Goal: Check status: Check status

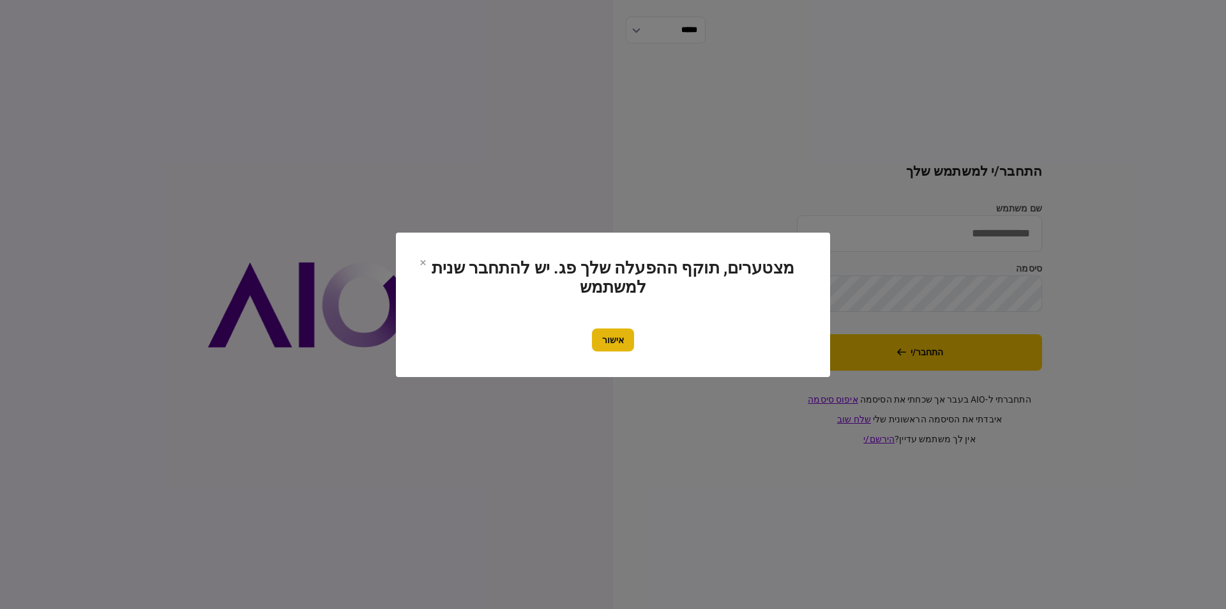
type input "*********"
click at [612, 328] on button "אישור" at bounding box center [613, 339] width 42 height 23
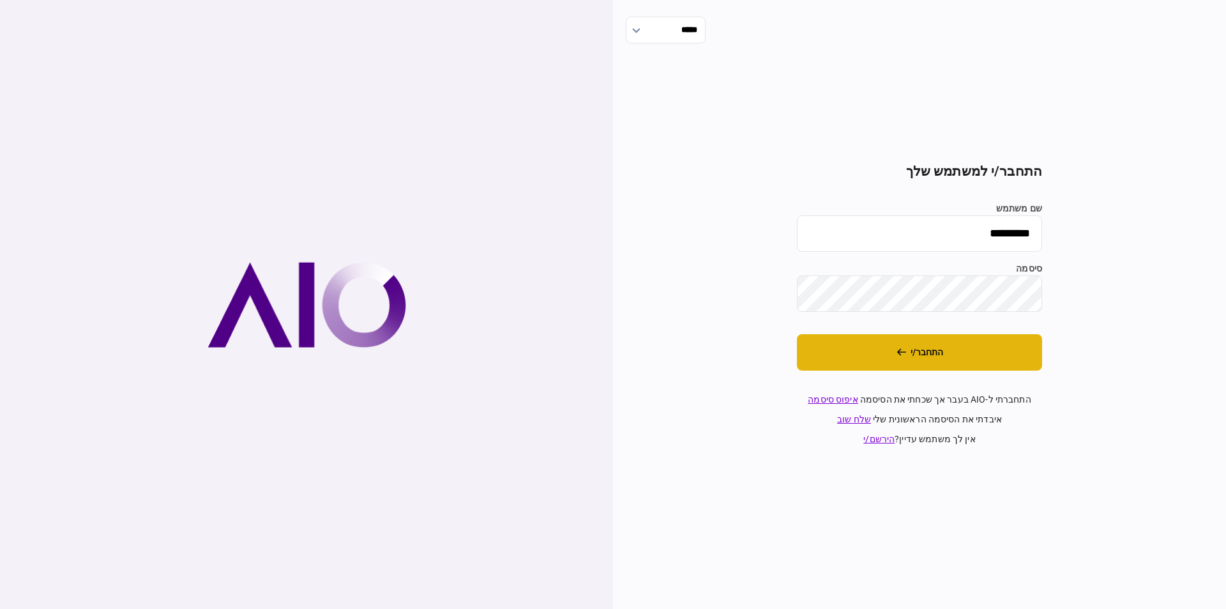
click at [866, 364] on button "התחבר/י" at bounding box center [919, 352] width 245 height 36
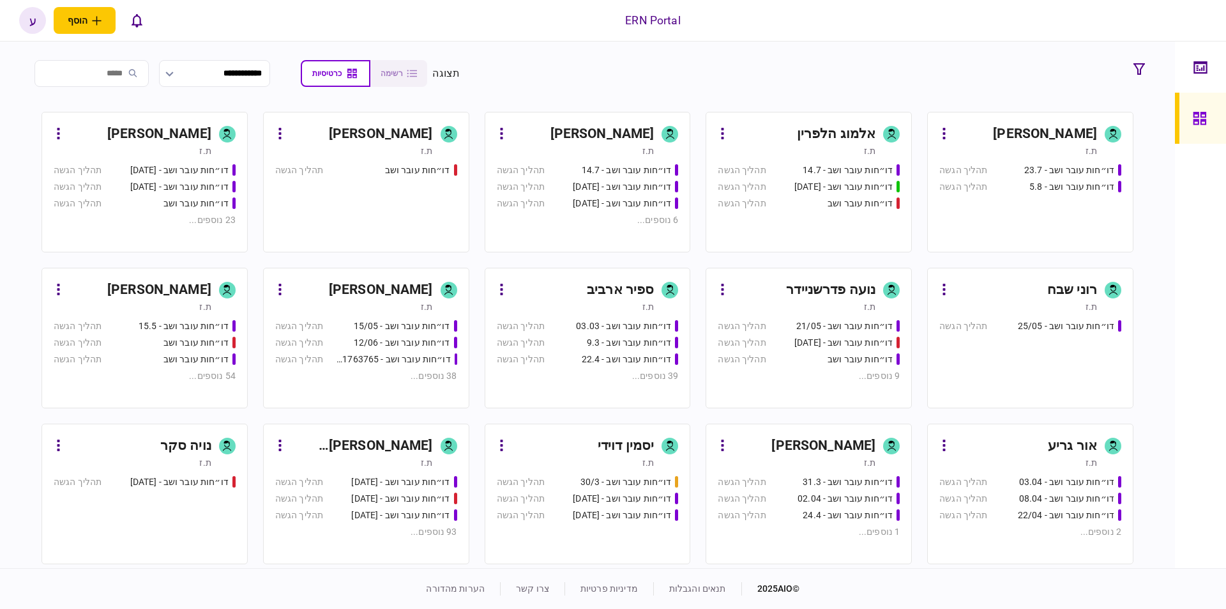
click at [148, 298] on div "ענבל נזריאן" at bounding box center [159, 290] width 104 height 20
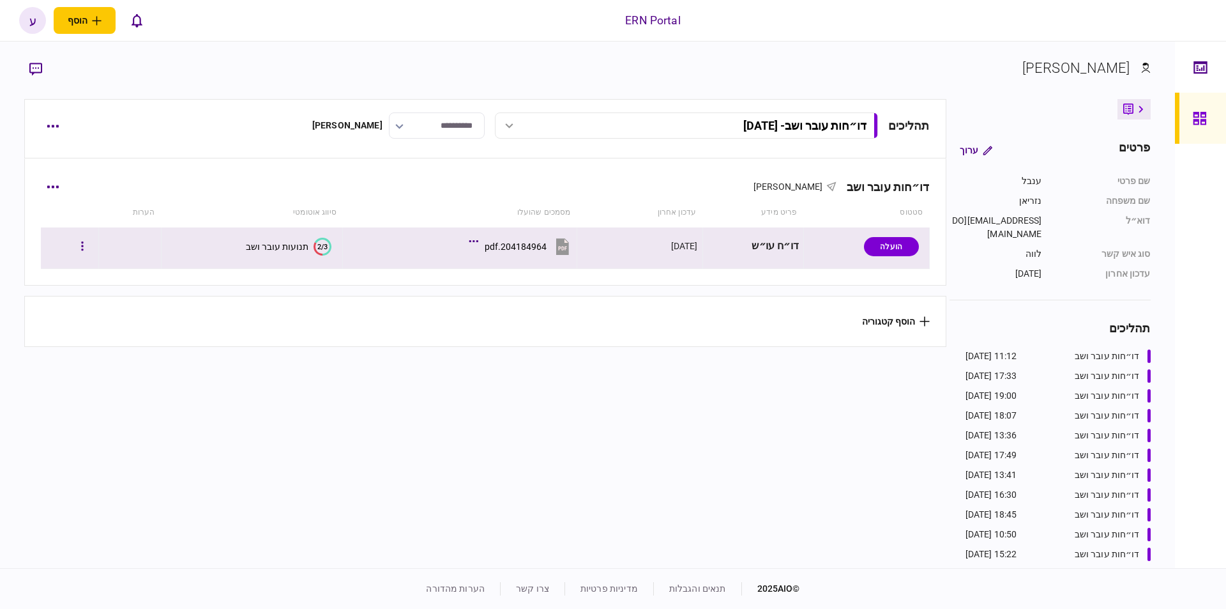
click at [77, 242] on div at bounding box center [69, 246] width 49 height 29
click at [84, 245] on icon "button" at bounding box center [82, 246] width 3 height 12
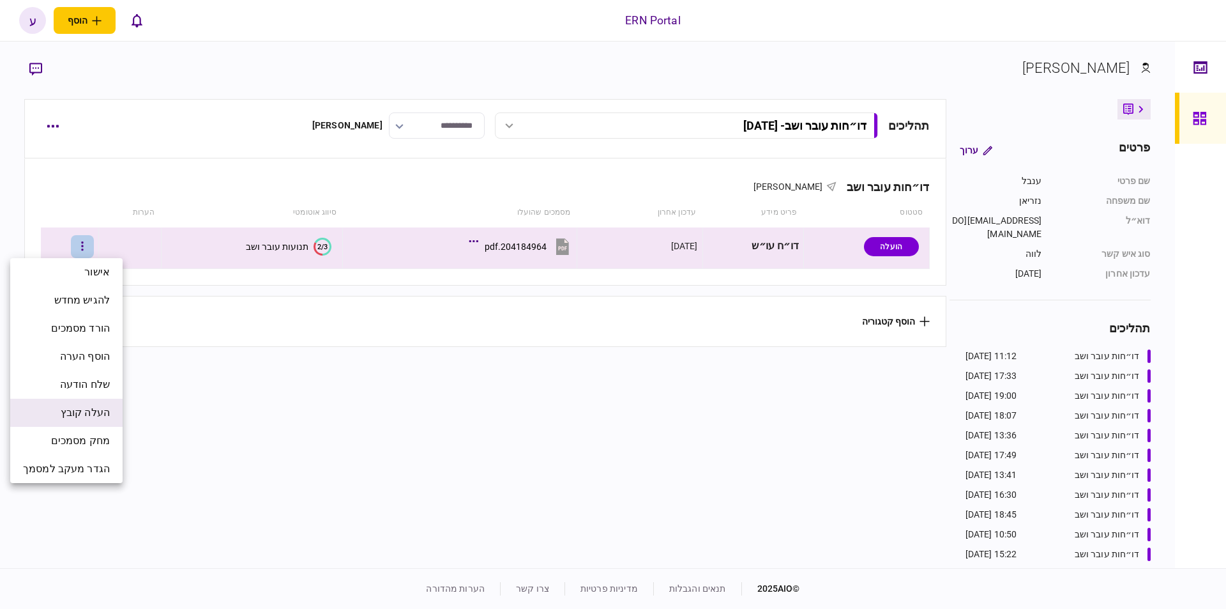
click at [100, 412] on span "העלה קובץ" at bounding box center [85, 412] width 49 height 15
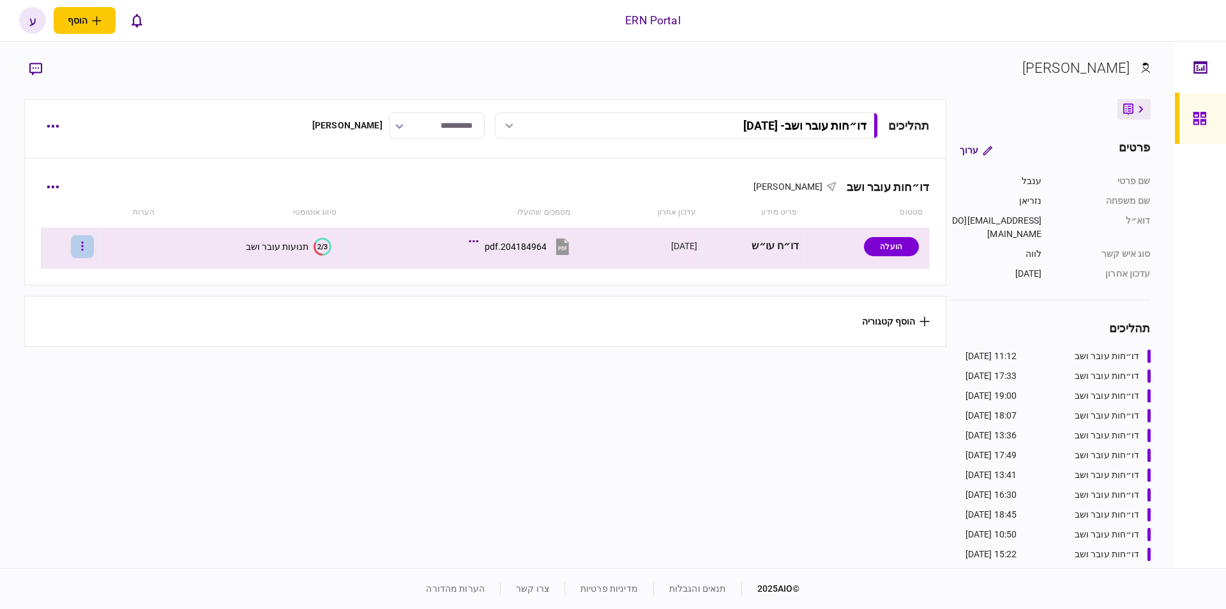
click at [84, 242] on icon "button" at bounding box center [83, 245] width 2 height 9
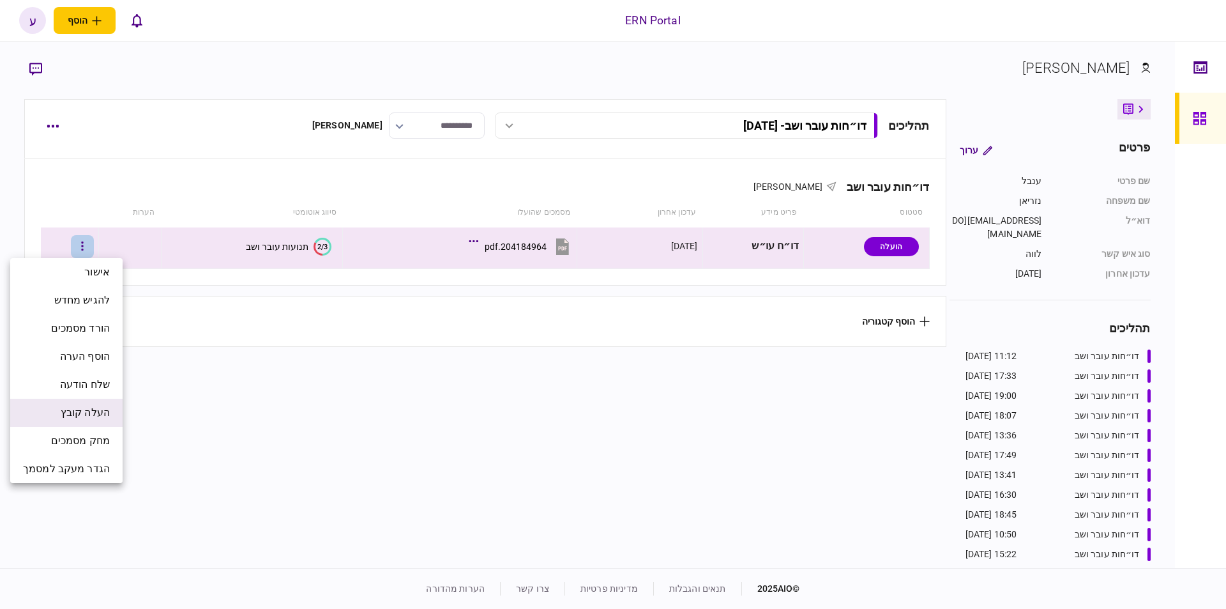
click at [100, 423] on li "העלה קובץ" at bounding box center [66, 412] width 112 height 28
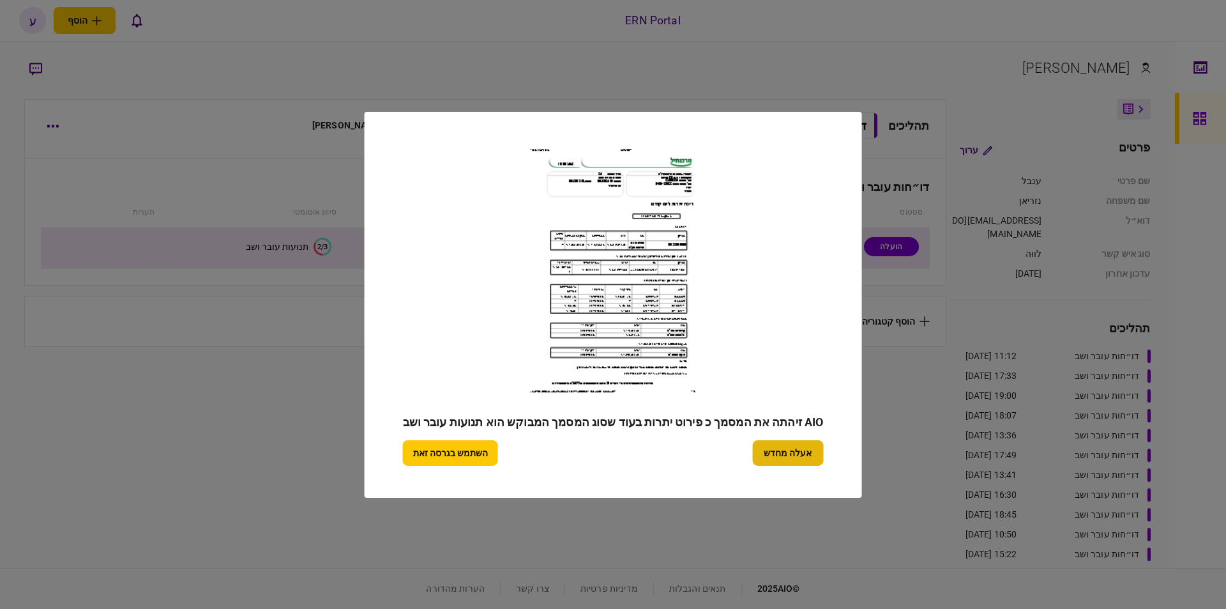
click at [793, 445] on button "אעלה מחדש" at bounding box center [787, 453] width 71 height 26
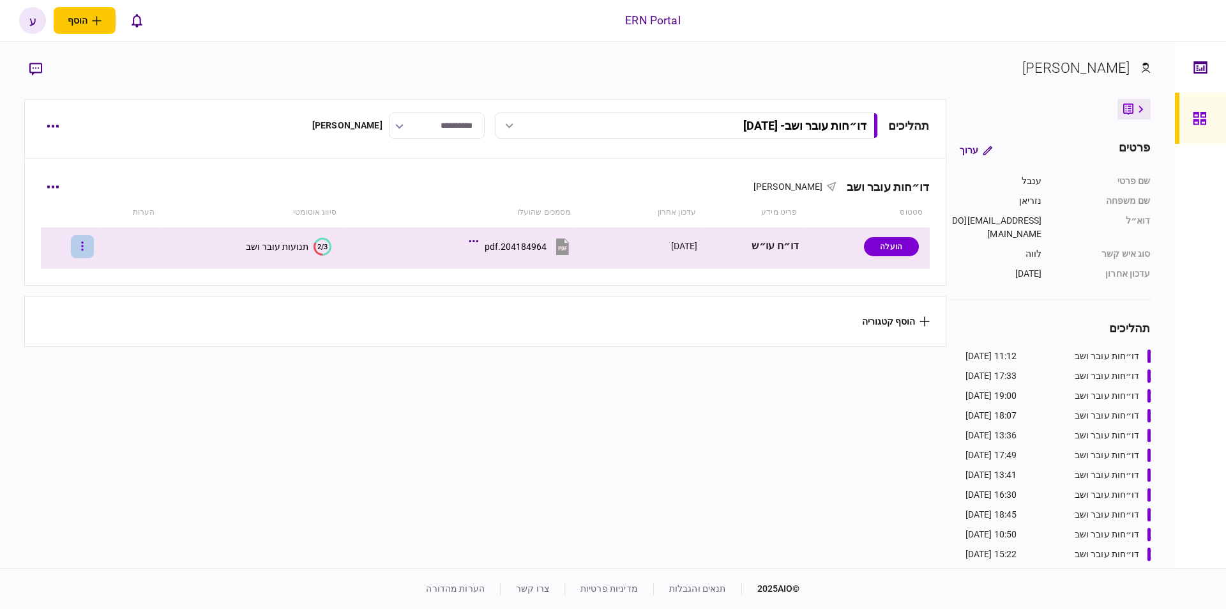
click at [84, 245] on icon "button" at bounding box center [82, 246] width 3 height 12
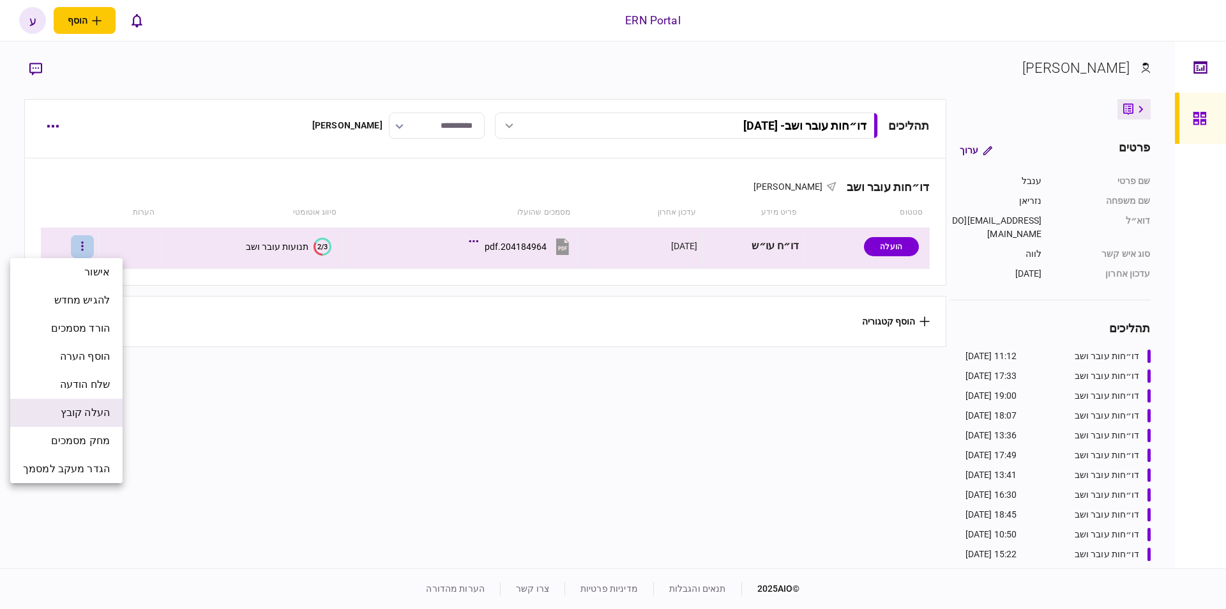
click at [98, 410] on span "העלה קובץ" at bounding box center [85, 412] width 49 height 15
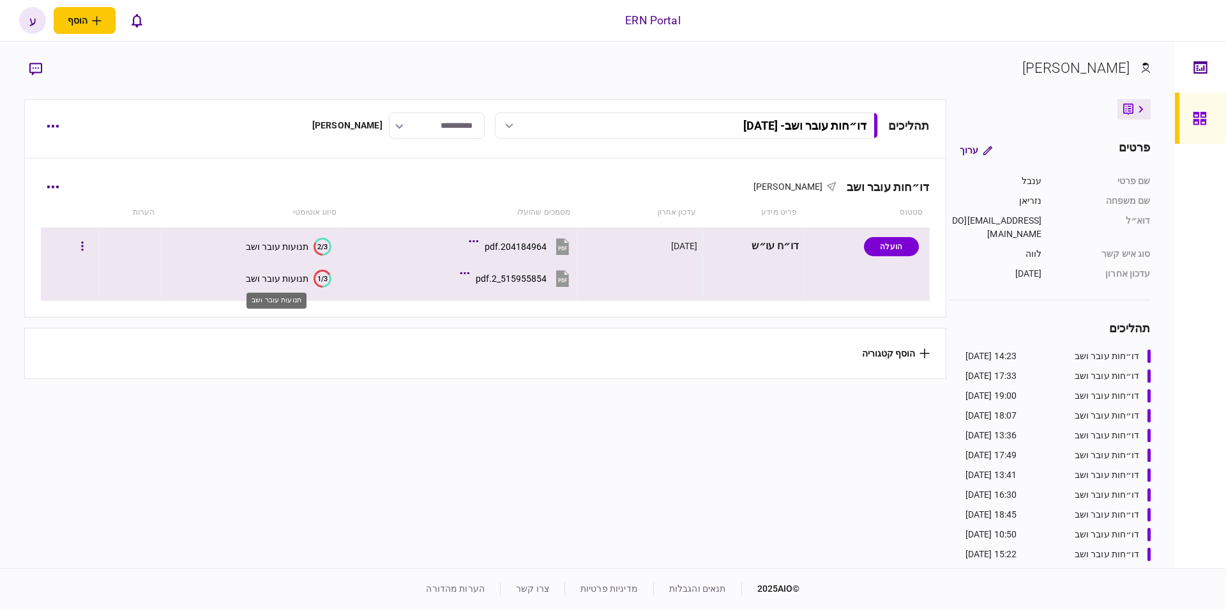
click at [284, 282] on div "תנועות עובר ושב" at bounding box center [277, 278] width 63 height 10
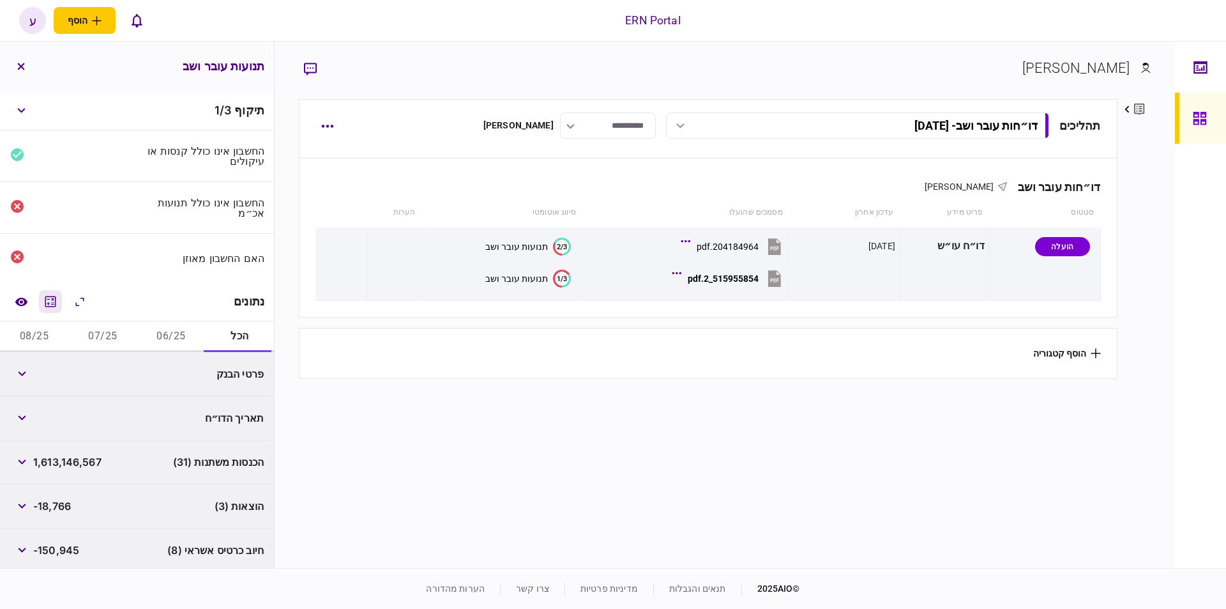
click at [54, 304] on icon "מחשבון" at bounding box center [50, 301] width 11 height 11
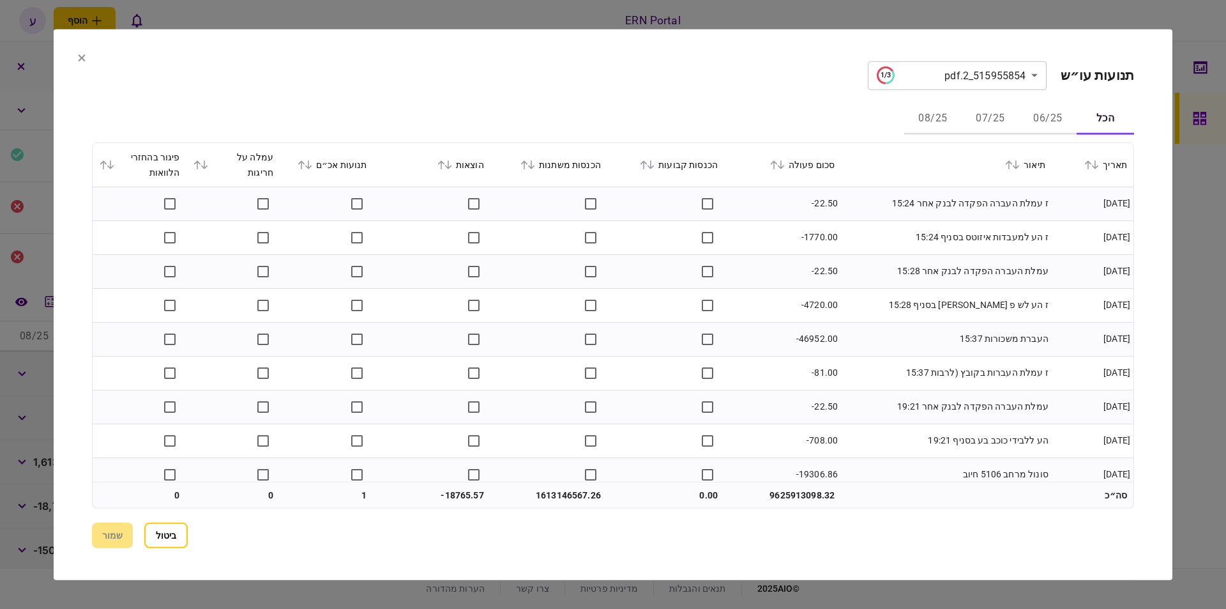
click at [1031, 114] on button "06/25" at bounding box center [1047, 118] width 57 height 31
click at [787, 165] on button at bounding box center [778, 164] width 18 height 8
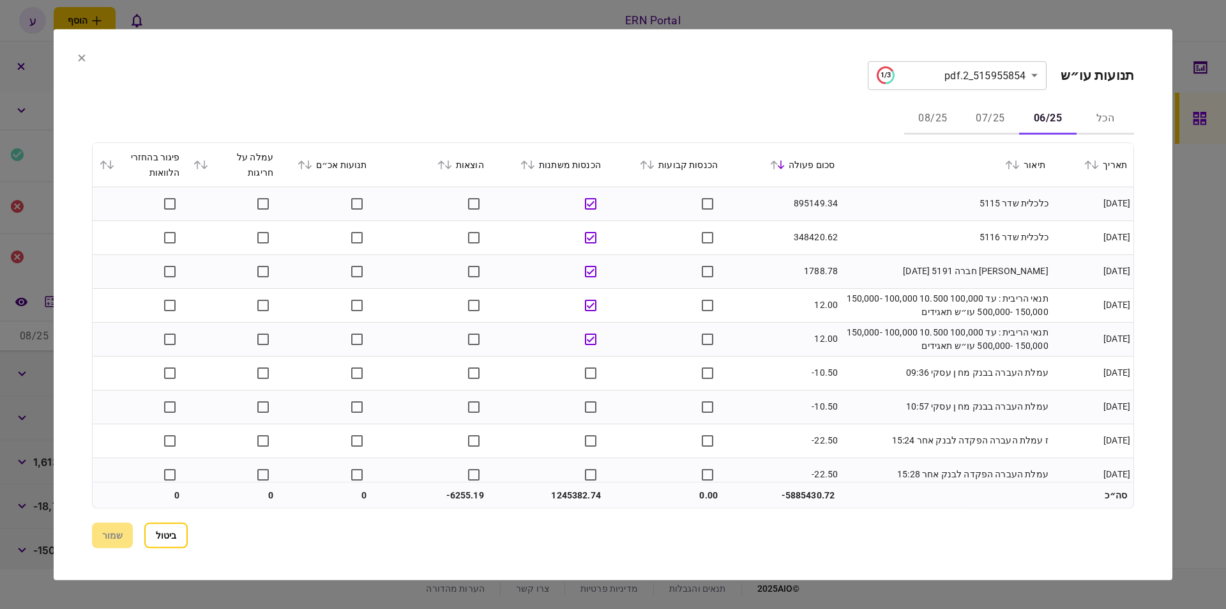
click at [987, 116] on button "07/25" at bounding box center [990, 118] width 57 height 31
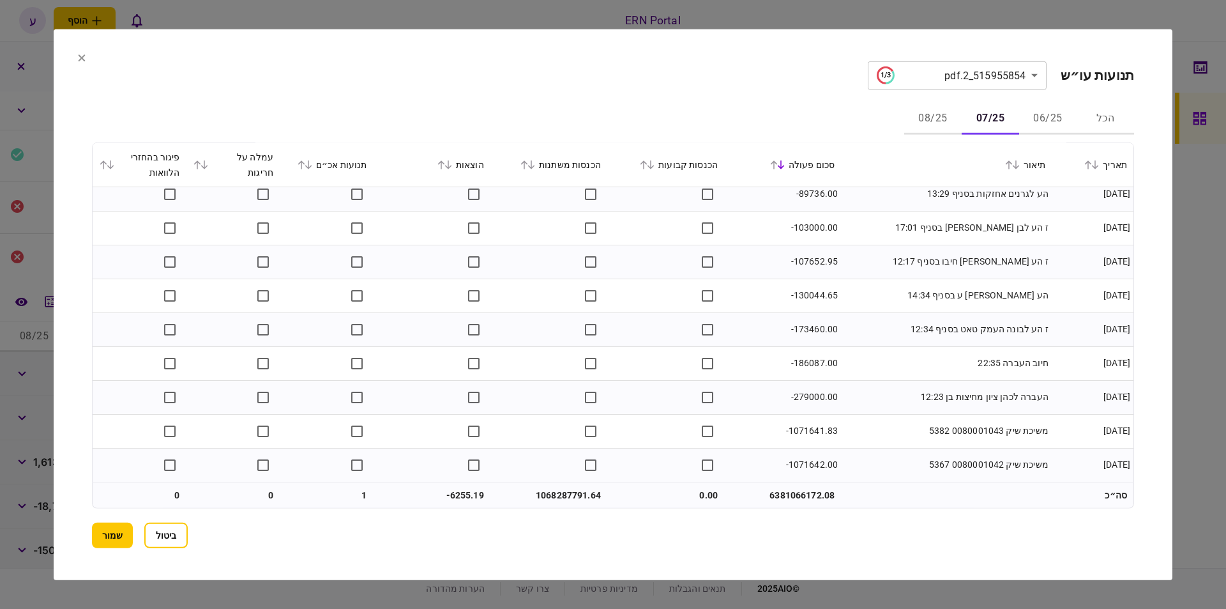
scroll to position [6239, 0]
click at [937, 114] on button "08/25" at bounding box center [932, 118] width 57 height 31
click at [118, 531] on button "שמור" at bounding box center [112, 535] width 41 height 26
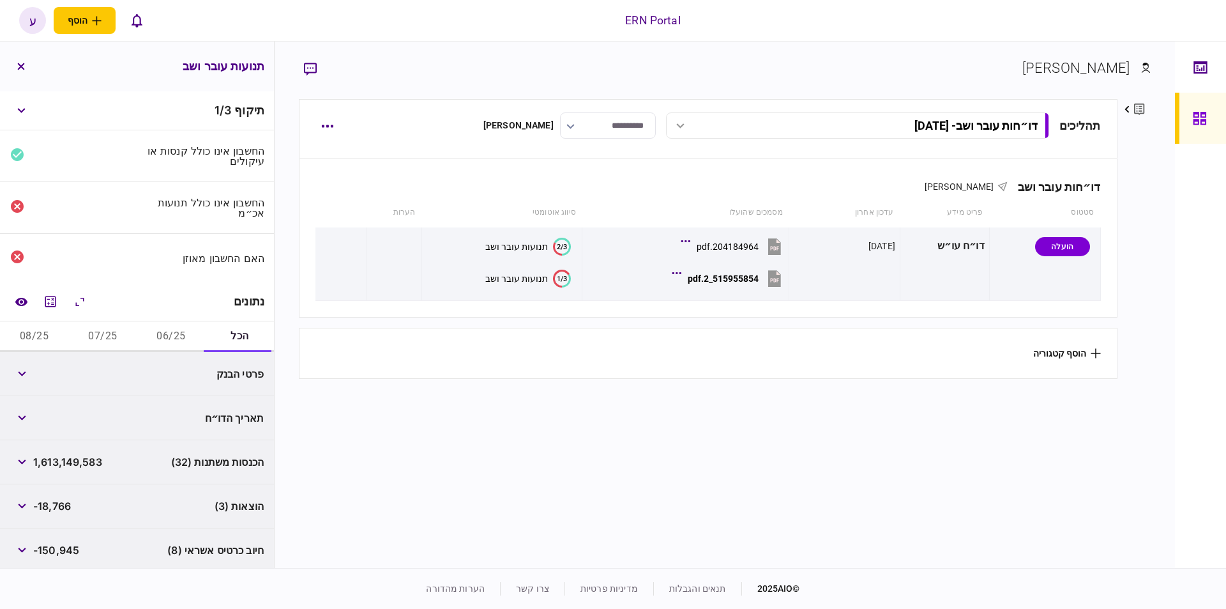
click at [165, 333] on button "06/25" at bounding box center [171, 336] width 68 height 31
click at [40, 373] on span "1,245,382" at bounding box center [58, 373] width 50 height 15
copy span "1,245,382"
click at [59, 411] on span "-6,256" at bounding box center [50, 417] width 34 height 15
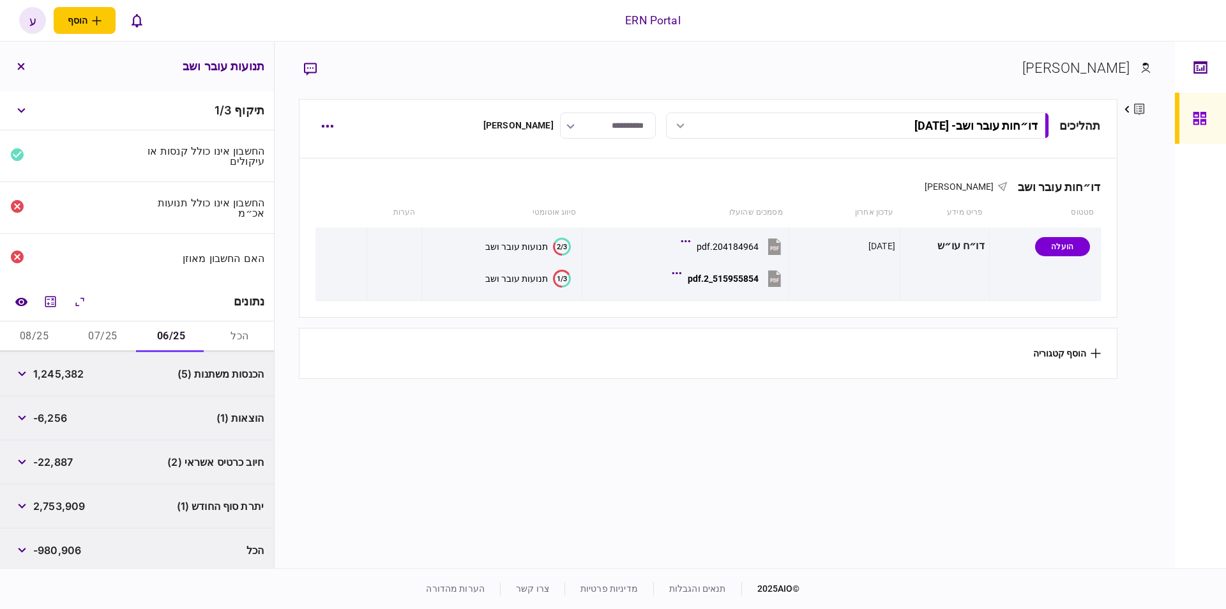
click at [59, 411] on span "-6,256" at bounding box center [50, 417] width 34 height 15
copy span "6,256"
click at [50, 493] on div "2,753,909" at bounding box center [47, 503] width 75 height 23
click at [54, 497] on span "2,753,909" at bounding box center [59, 503] width 52 height 15
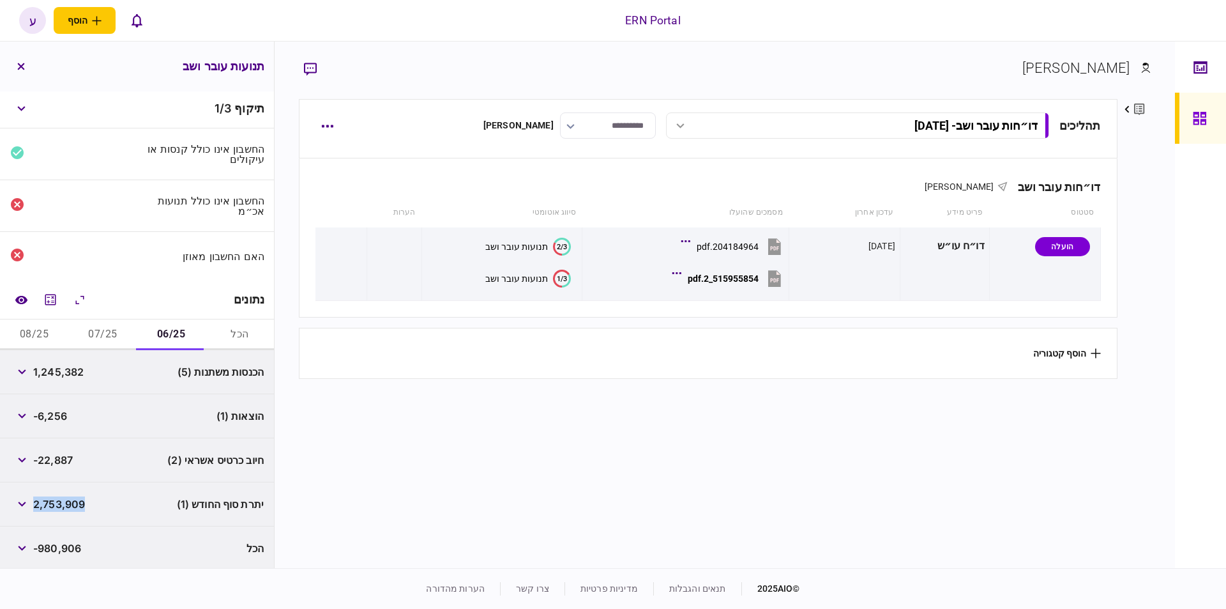
click at [54, 497] on span "2,753,909" at bounding box center [59, 503] width 52 height 15
copy span "2,753,909"
click at [95, 333] on button "07/25" at bounding box center [102, 334] width 68 height 31
click at [80, 365] on span "1,068,287,791" at bounding box center [67, 371] width 69 height 15
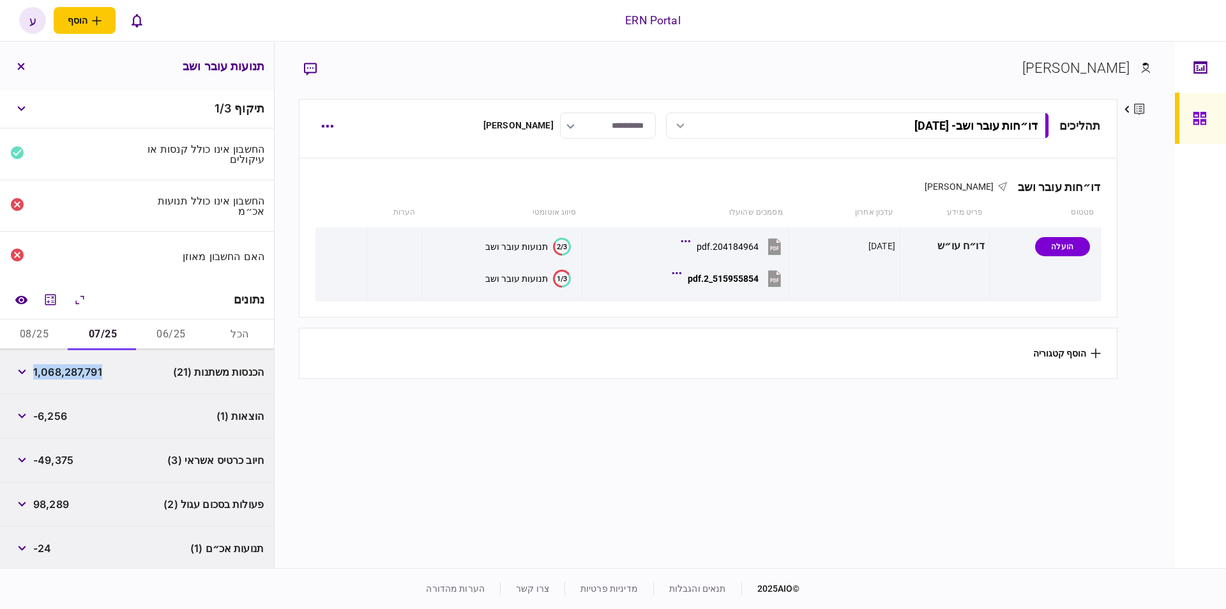
copy span "1,068,287,791"
click at [21, 356] on div "הכנסות משתנות (21) 1,068,287,791" at bounding box center [137, 372] width 274 height 44
click at [23, 361] on button "button" at bounding box center [21, 371] width 23 height 23
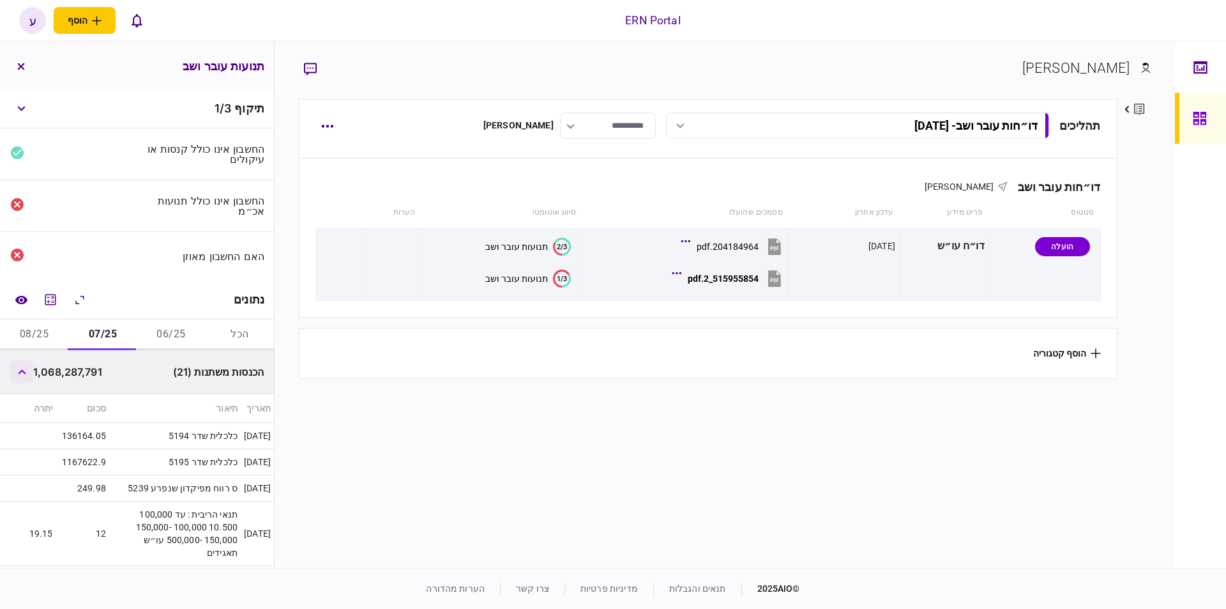
click at [24, 362] on button "button" at bounding box center [21, 371] width 23 height 23
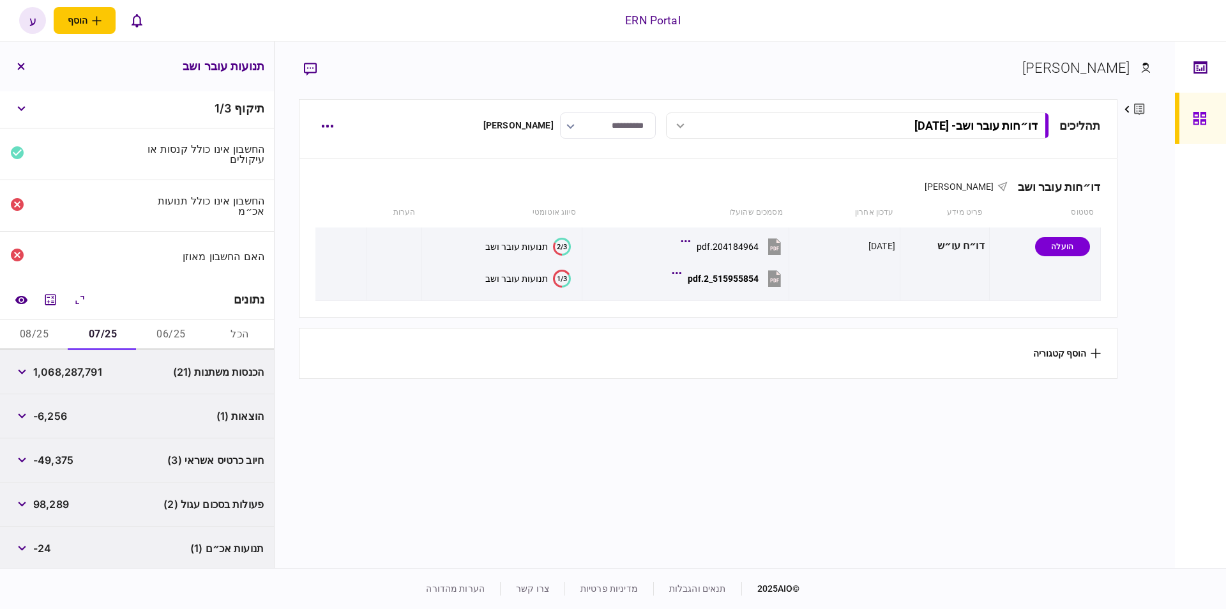
click at [61, 365] on span "1,068,287,791" at bounding box center [67, 371] width 69 height 15
click at [25, 369] on icon "button" at bounding box center [22, 371] width 8 height 5
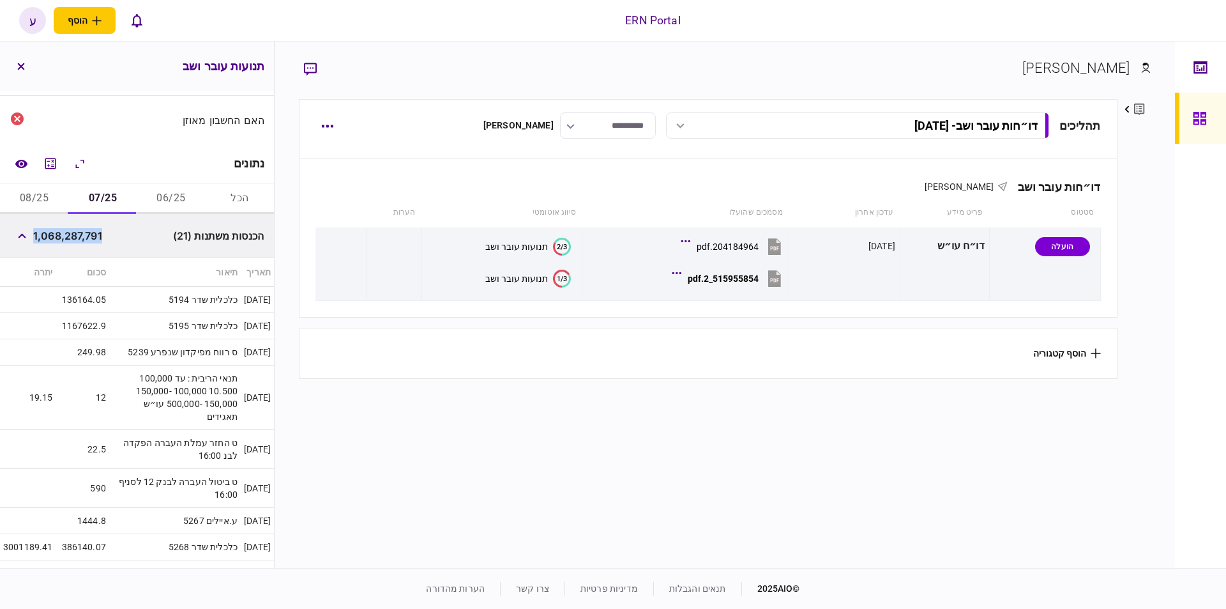
scroll to position [10, 0]
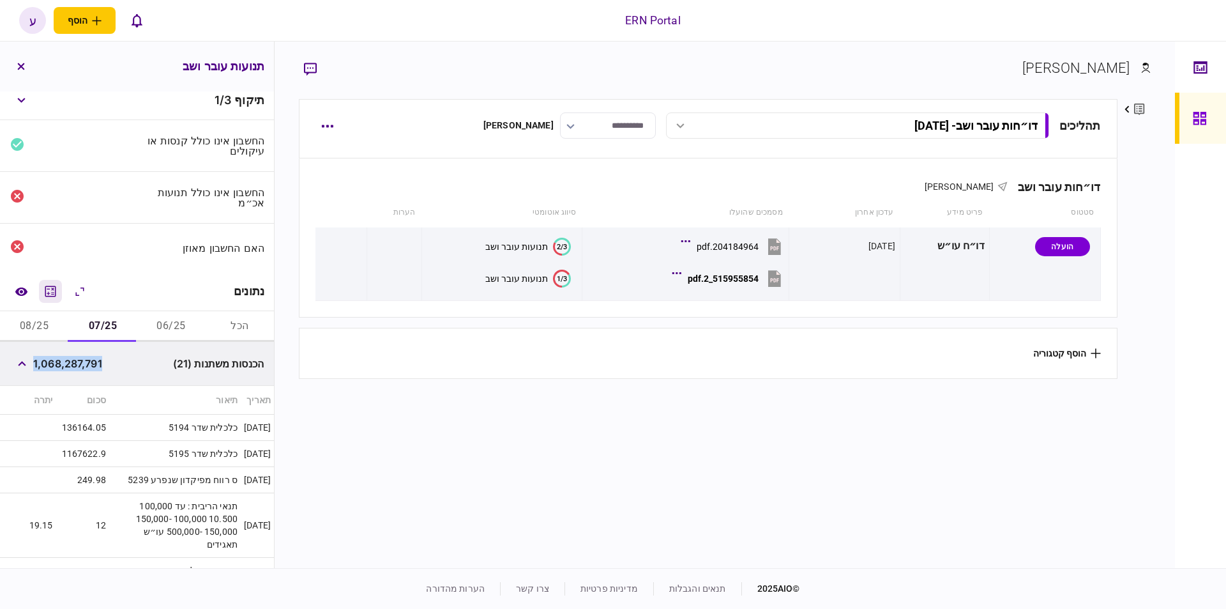
click at [51, 291] on icon "מחשבון" at bounding box center [50, 290] width 11 height 11
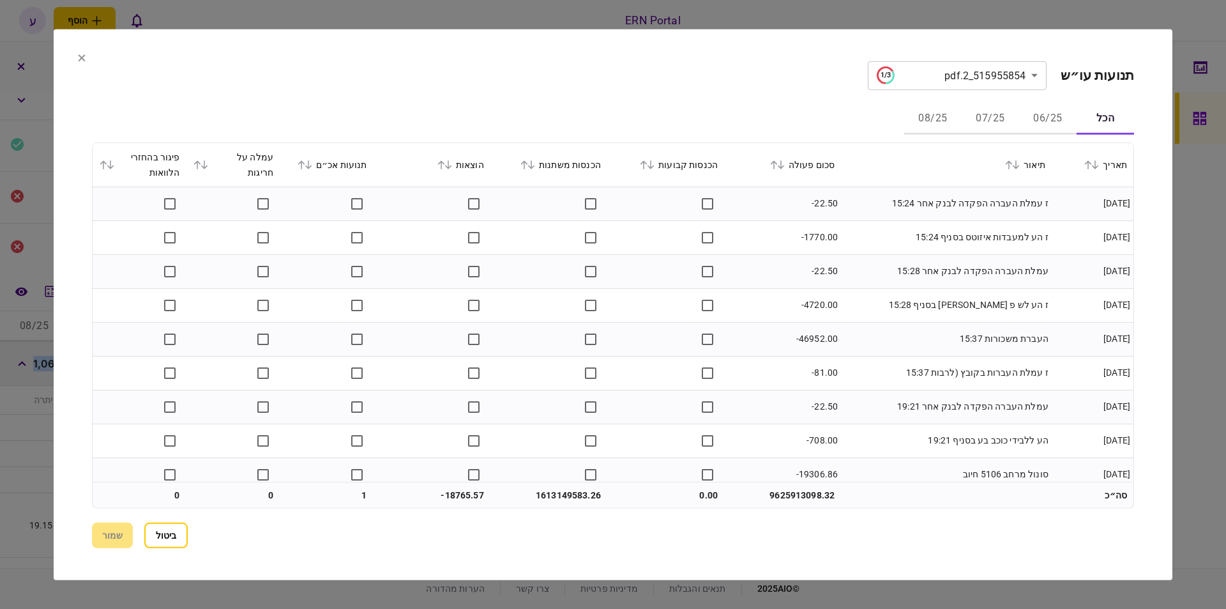
click at [991, 121] on button "07/25" at bounding box center [990, 118] width 57 height 31
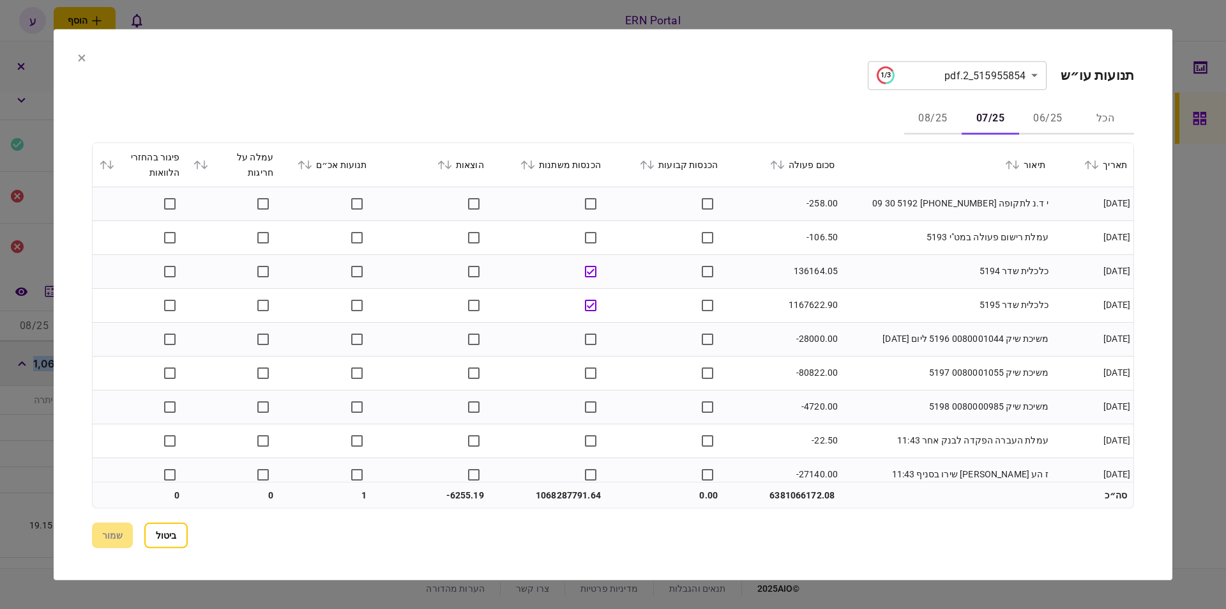
click at [785, 164] on icon at bounding box center [781, 164] width 8 height 9
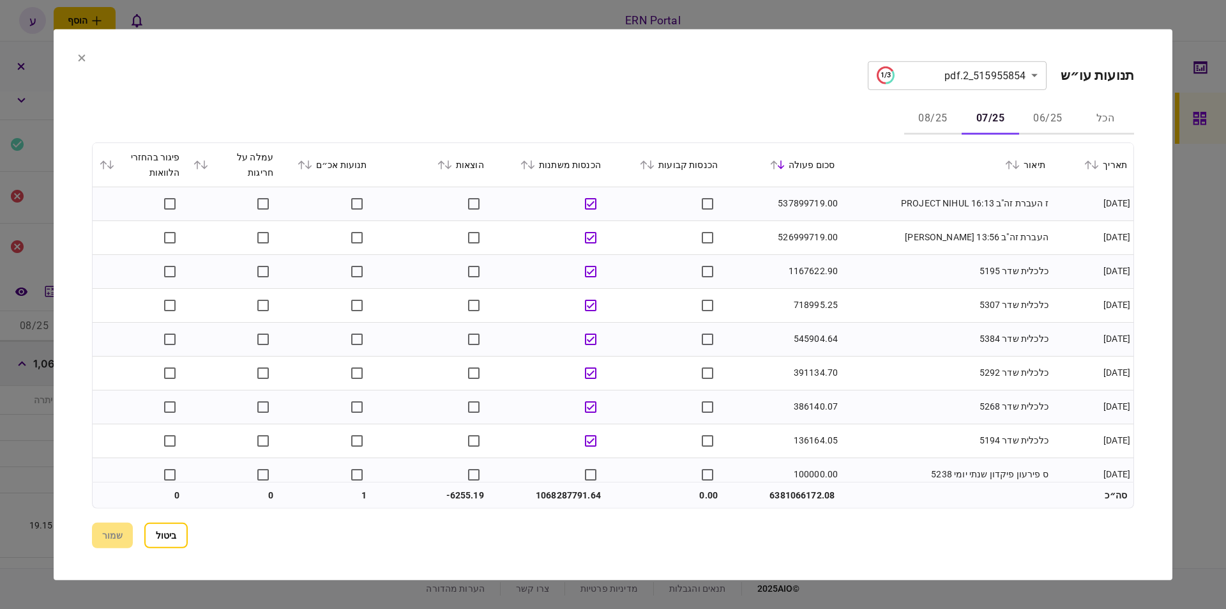
click at [829, 238] on td "526999719.00" at bounding box center [782, 237] width 117 height 34
click at [817, 238] on td "526999719.00" at bounding box center [782, 237] width 117 height 34
click at [148, 540] on button "ביטול" at bounding box center [165, 535] width 43 height 26
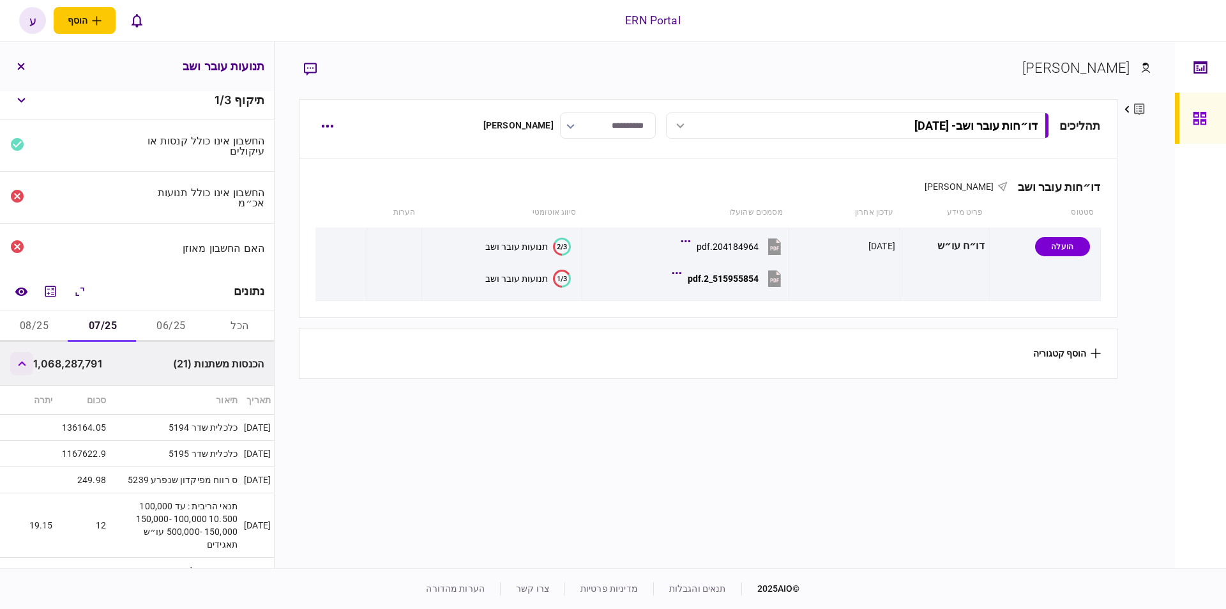
click at [29, 359] on button "button" at bounding box center [21, 363] width 23 height 23
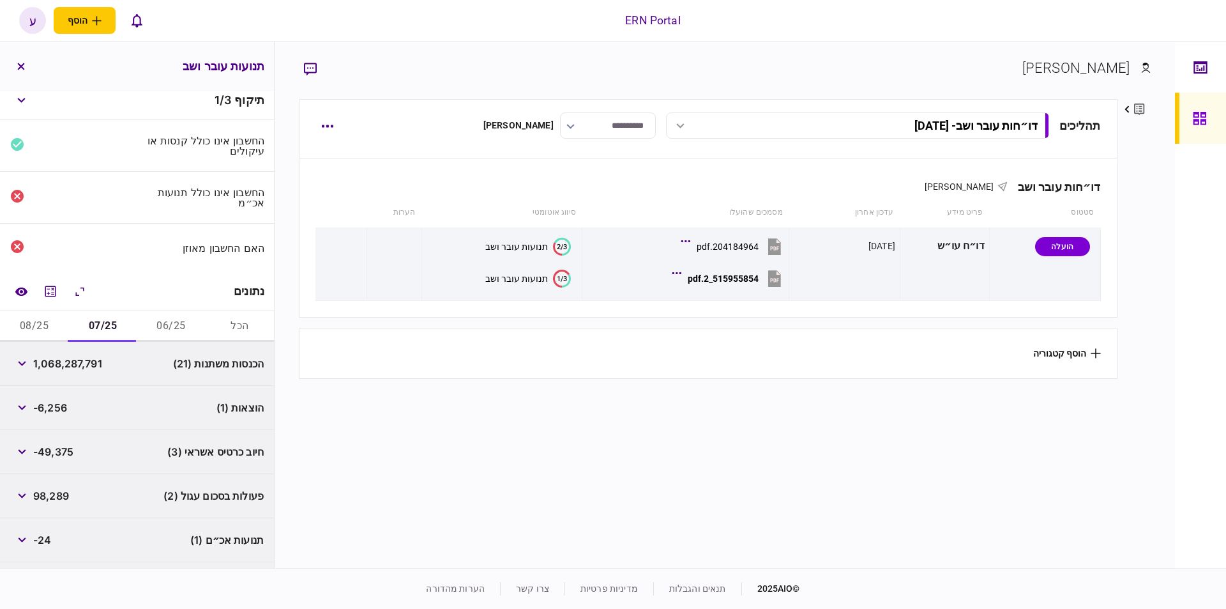
scroll to position [83, 0]
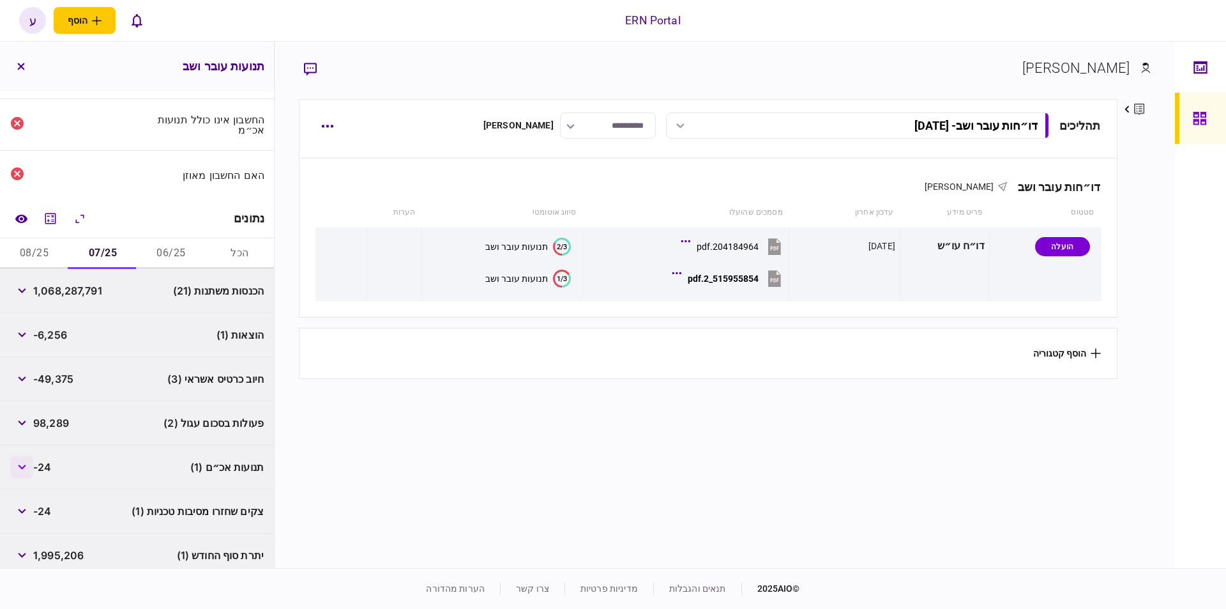
click at [26, 464] on icon "button" at bounding box center [22, 466] width 8 height 5
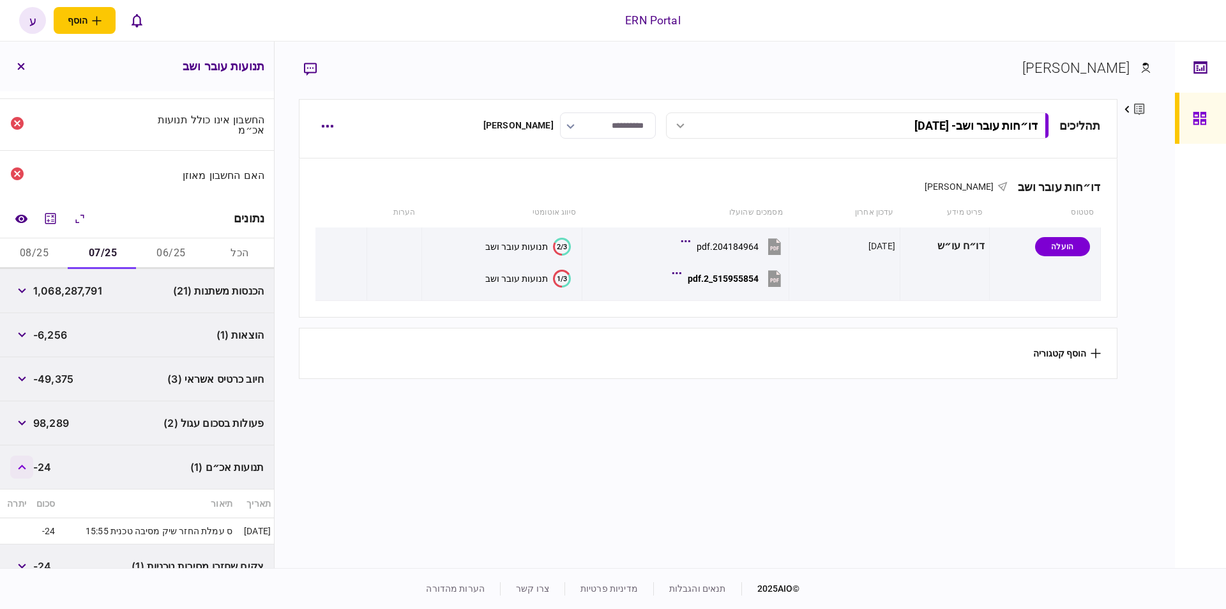
click at [26, 464] on icon "button" at bounding box center [22, 466] width 8 height 5
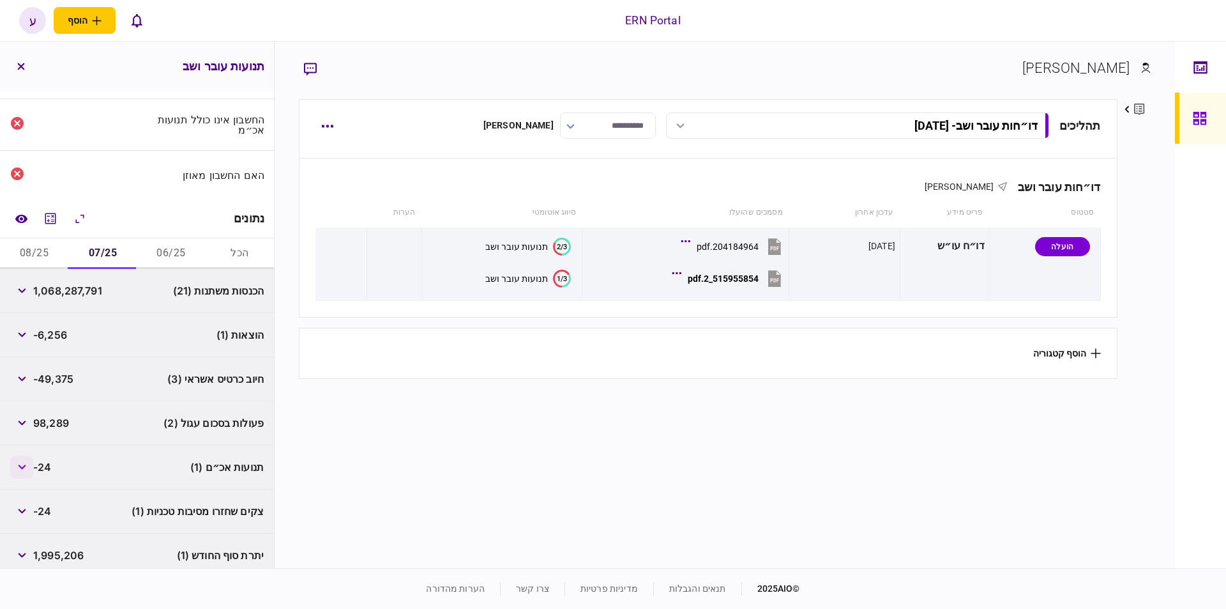
scroll to position [134, 0]
